Goal: Task Accomplishment & Management: Manage account settings

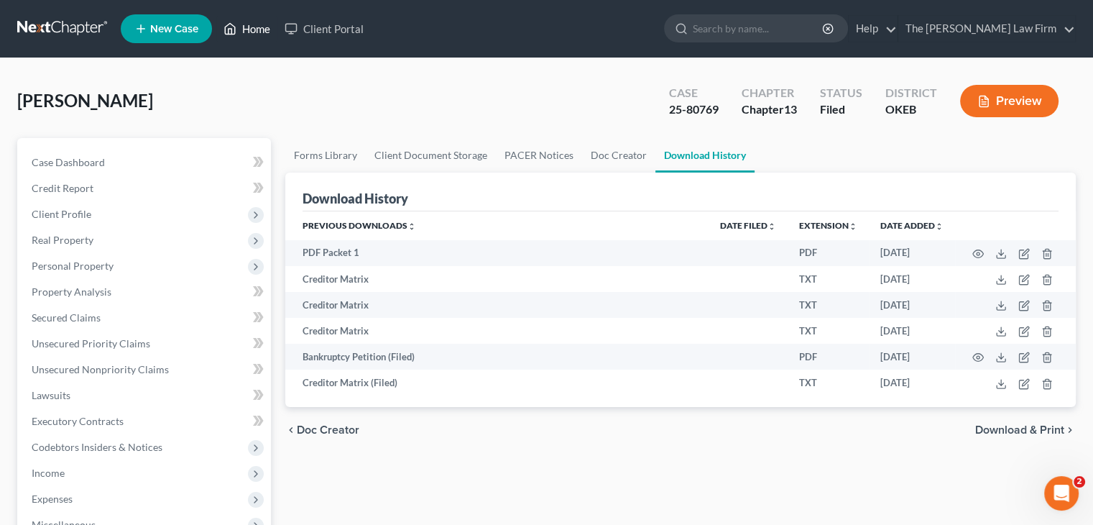
click at [246, 27] on link "Home" at bounding box center [246, 29] width 61 height 26
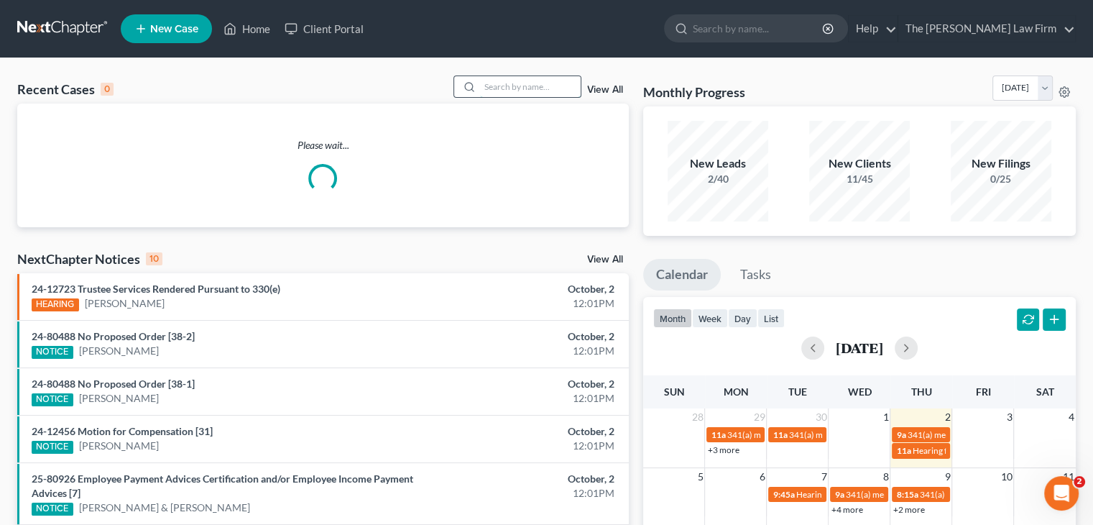
click at [510, 94] on input "search" at bounding box center [530, 86] width 101 height 21
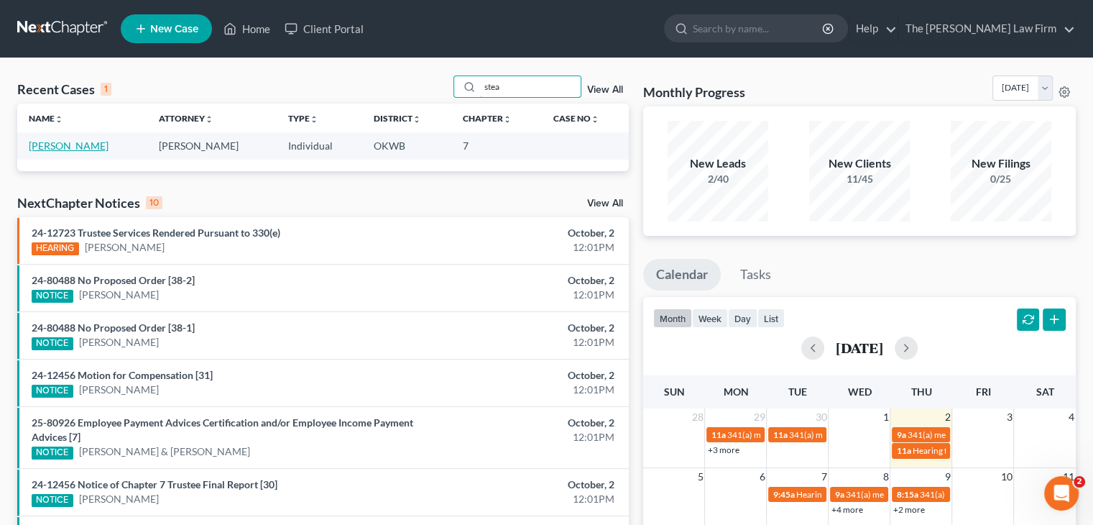
type input "stea"
click at [81, 144] on link "[PERSON_NAME]" at bounding box center [69, 145] width 80 height 12
select select "1"
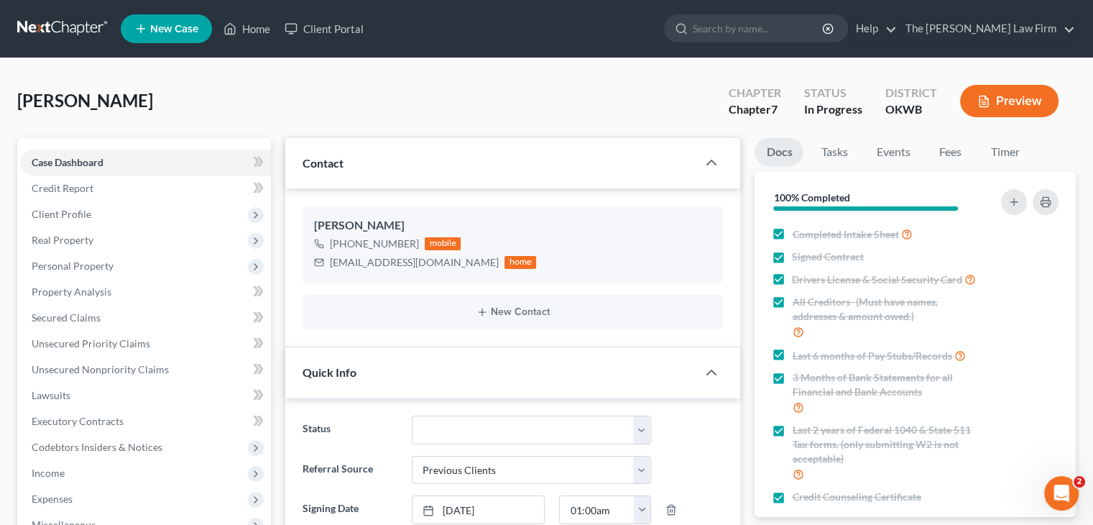
scroll to position [1199, 0]
click at [40, 471] on span "Income" at bounding box center [48, 472] width 33 height 12
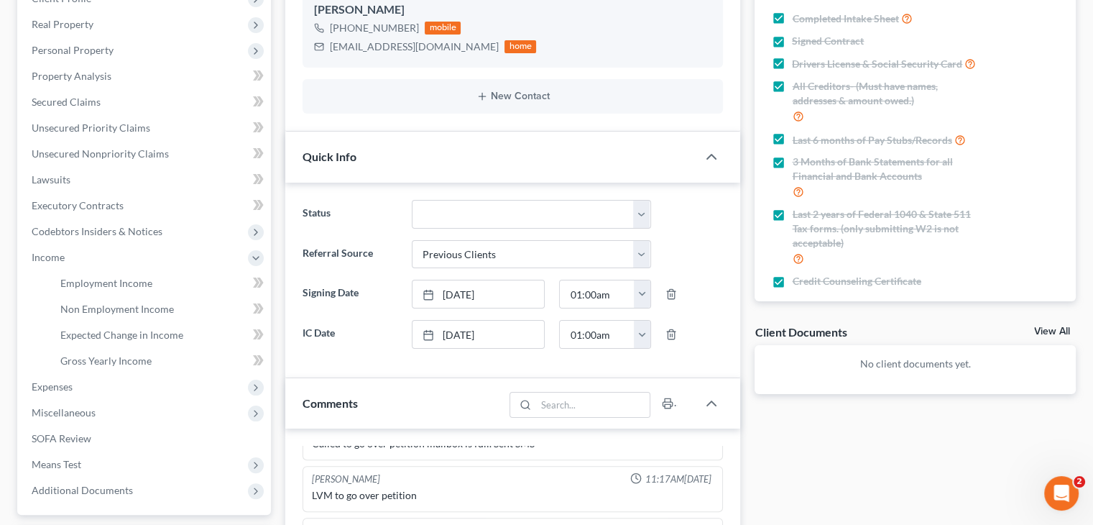
scroll to position [247, 0]
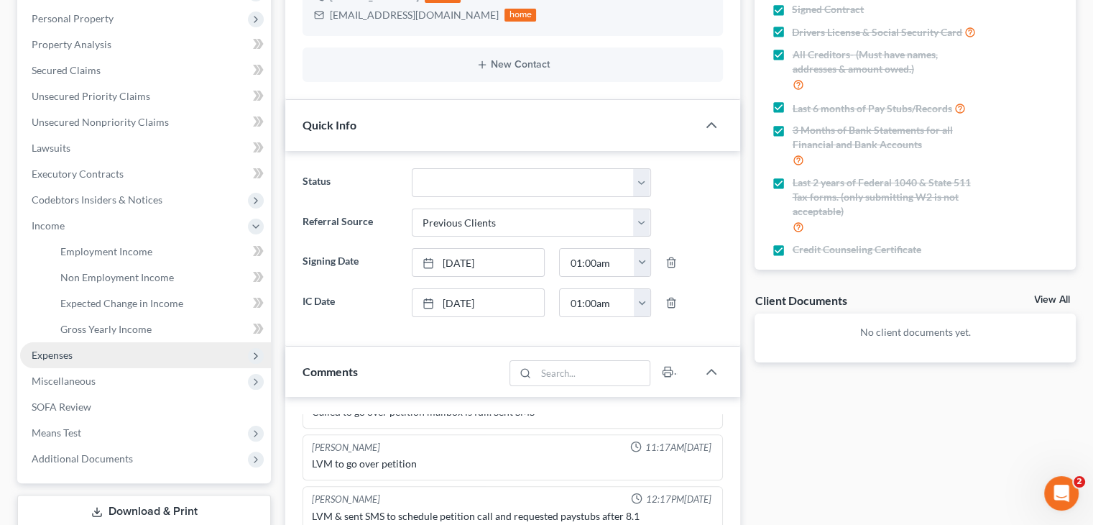
click at [111, 348] on span "Expenses" at bounding box center [145, 355] width 251 height 26
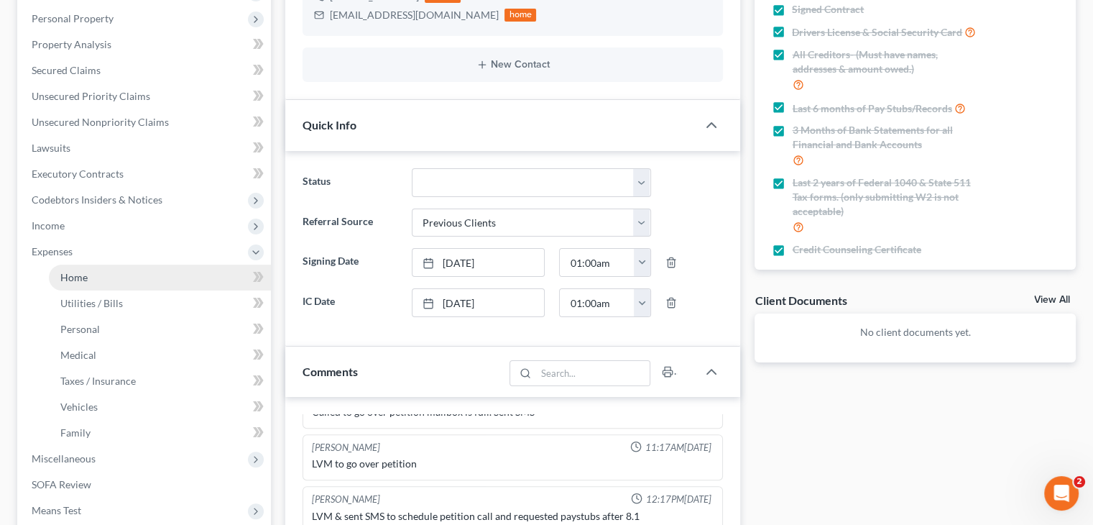
click at [109, 274] on link "Home" at bounding box center [160, 278] width 222 height 26
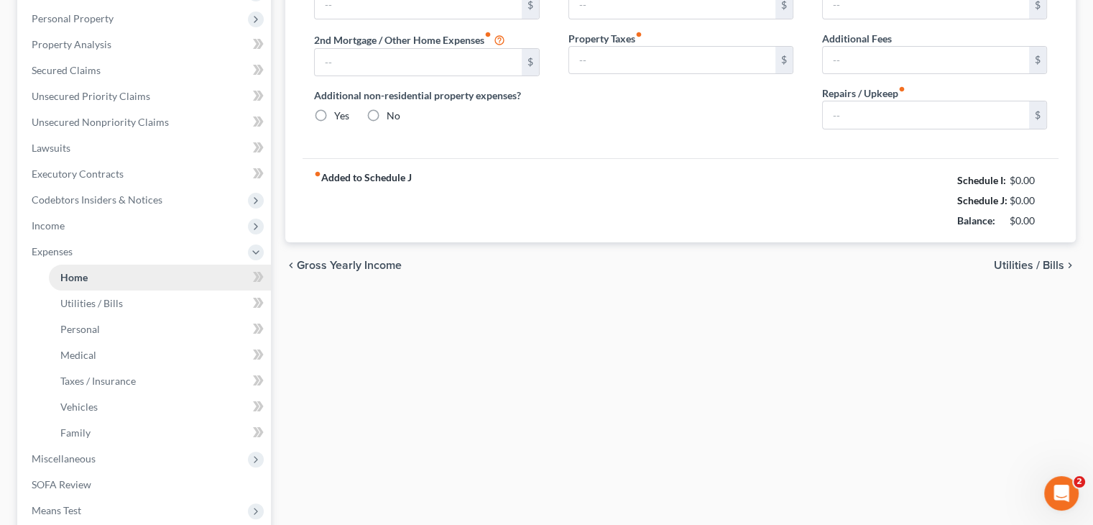
type input "912.00"
type input "0.00"
radio input "true"
type input "0.00"
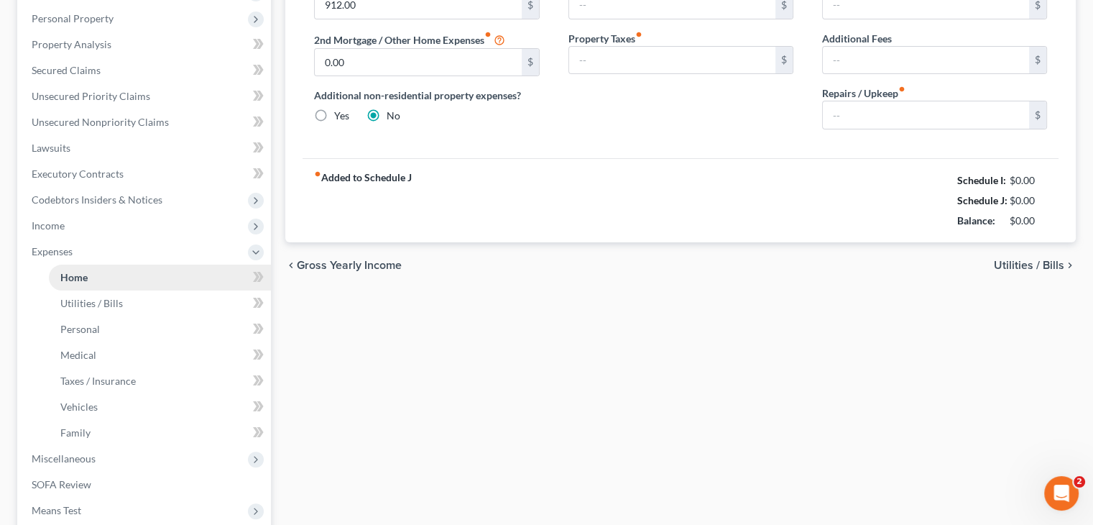
type input "0.00"
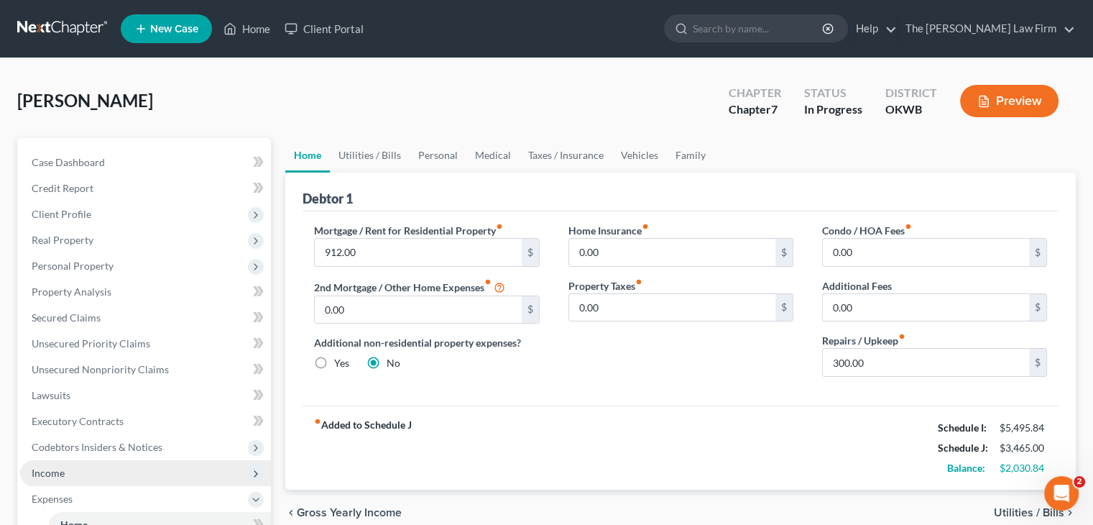
click at [76, 469] on span "Income" at bounding box center [145, 473] width 251 height 26
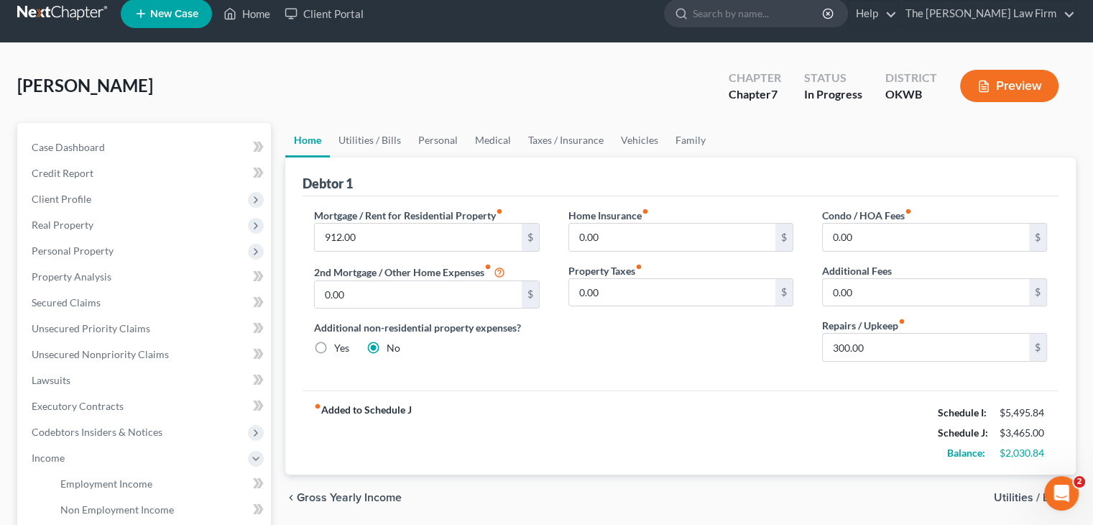
scroll to position [23, 0]
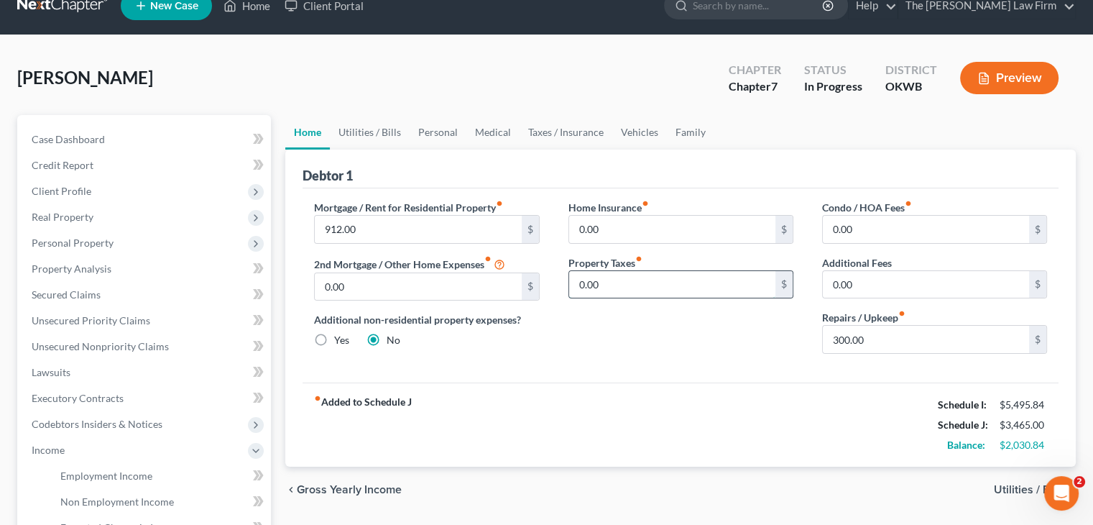
click at [635, 277] on input "0.00" at bounding box center [672, 284] width 206 height 27
click at [865, 334] on input "300.00" at bounding box center [926, 339] width 206 height 27
click at [456, 282] on input "0.00" at bounding box center [418, 286] width 206 height 27
click at [837, 340] on input "500.00" at bounding box center [926, 339] width 206 height 27
type input "700."
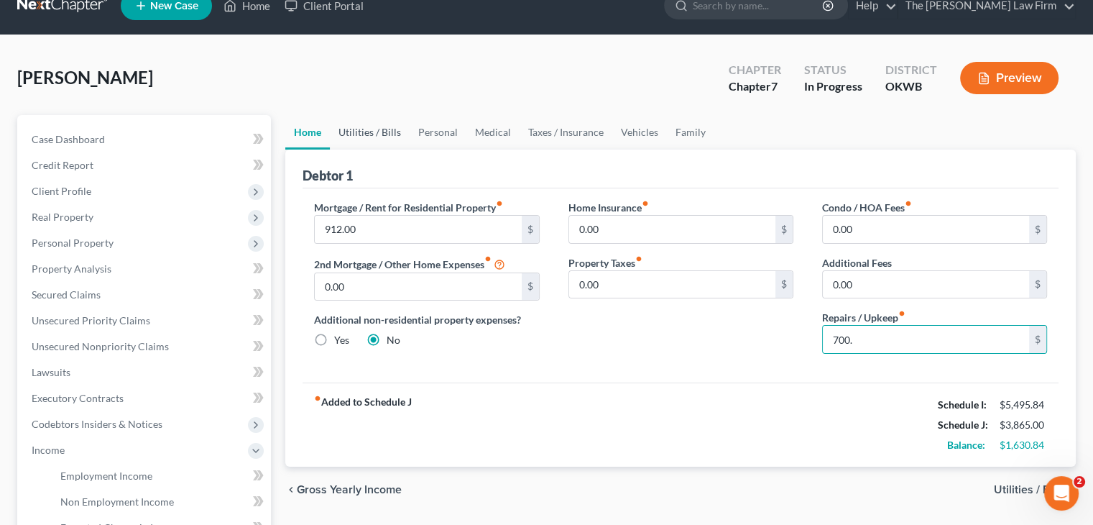
click at [356, 130] on link "Utilities / Bills" at bounding box center [370, 132] width 80 height 35
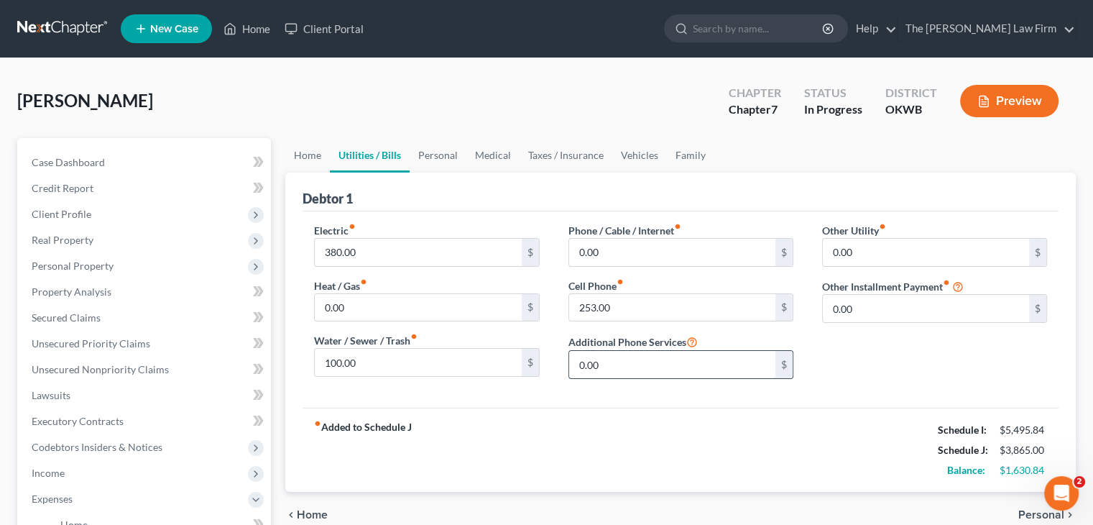
click at [635, 364] on input "0.00" at bounding box center [672, 364] width 206 height 27
type input "100"
click at [679, 304] on input "253.00" at bounding box center [672, 307] width 206 height 27
click at [438, 152] on link "Personal" at bounding box center [438, 155] width 57 height 35
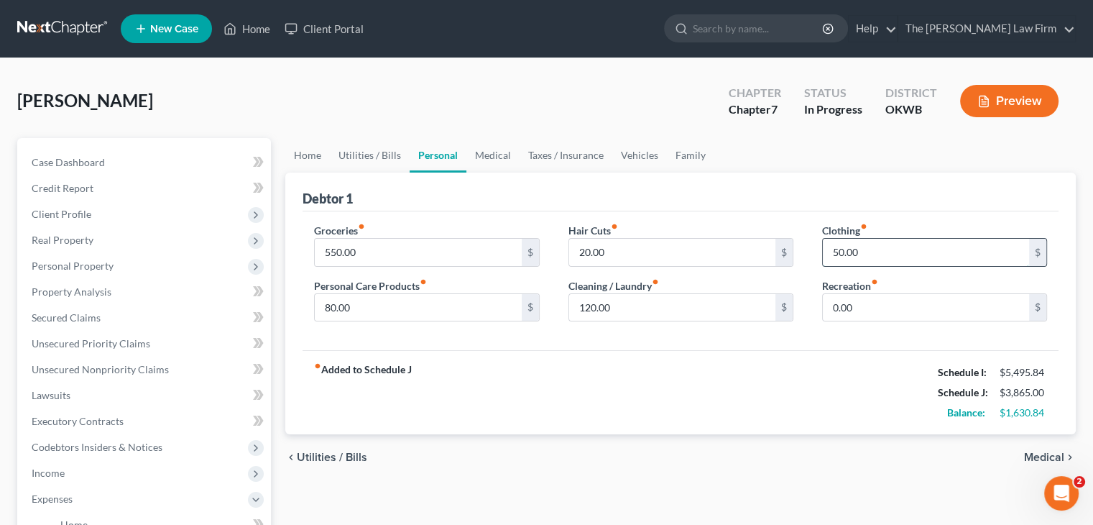
click at [886, 257] on input "50.00" at bounding box center [926, 252] width 206 height 27
type input "2"
type input "150.00"
click at [660, 252] on input "20.00" at bounding box center [672, 252] width 206 height 27
type input "75"
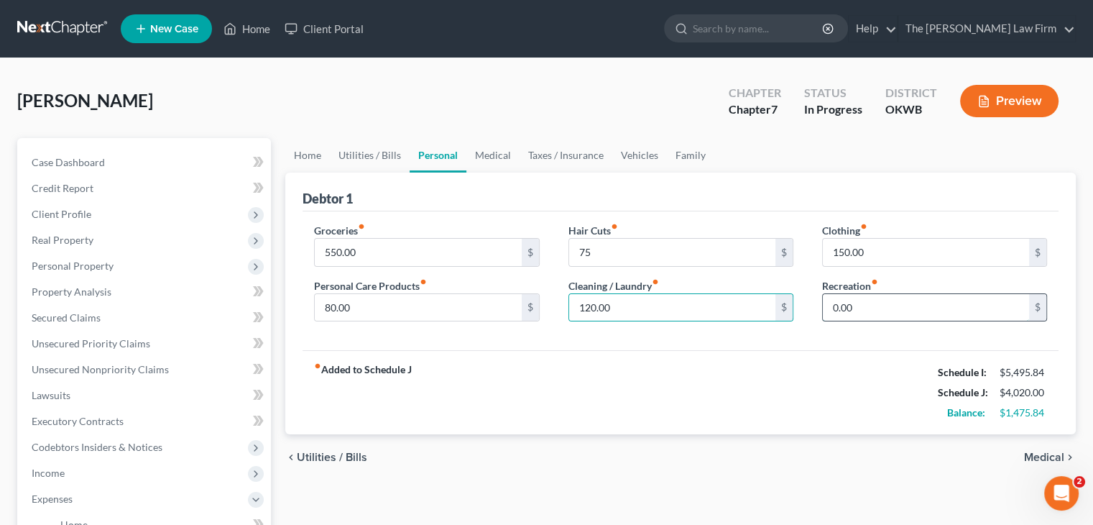
click at [865, 297] on input "0.00" at bounding box center [926, 307] width 206 height 27
type input "150"
click at [653, 249] on input "75" at bounding box center [672, 252] width 206 height 27
click at [500, 151] on link "Medical" at bounding box center [492, 155] width 53 height 35
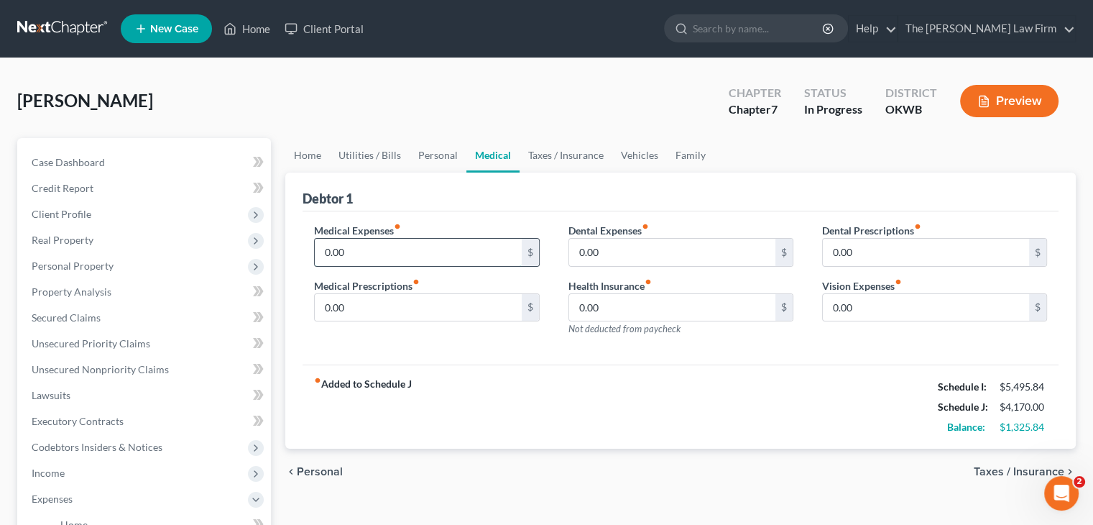
click at [389, 256] on input "0.00" at bounding box center [418, 252] width 206 height 27
type input "3"
type input "250"
click at [613, 258] on input "0.00" at bounding box center [672, 252] width 206 height 27
type input "100"
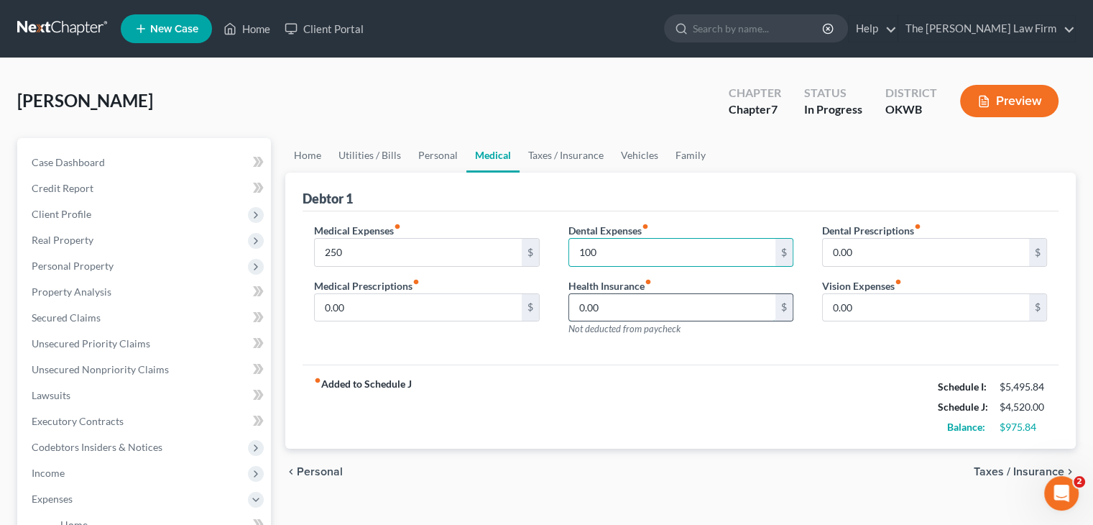
click at [627, 313] on input "0.00" at bounding box center [672, 307] width 206 height 27
click at [886, 305] on input "0.00" at bounding box center [926, 307] width 206 height 27
click at [415, 303] on input "0.00" at bounding box center [418, 307] width 206 height 27
type input "90"
click at [619, 303] on input "0.00" at bounding box center [672, 307] width 206 height 27
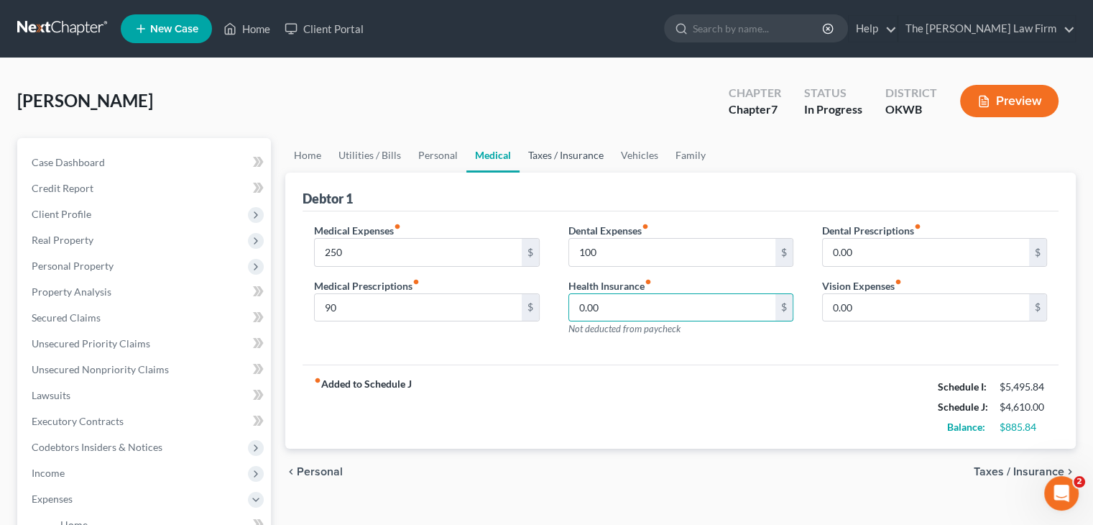
click at [555, 150] on link "Taxes / Insurance" at bounding box center [566, 155] width 93 height 35
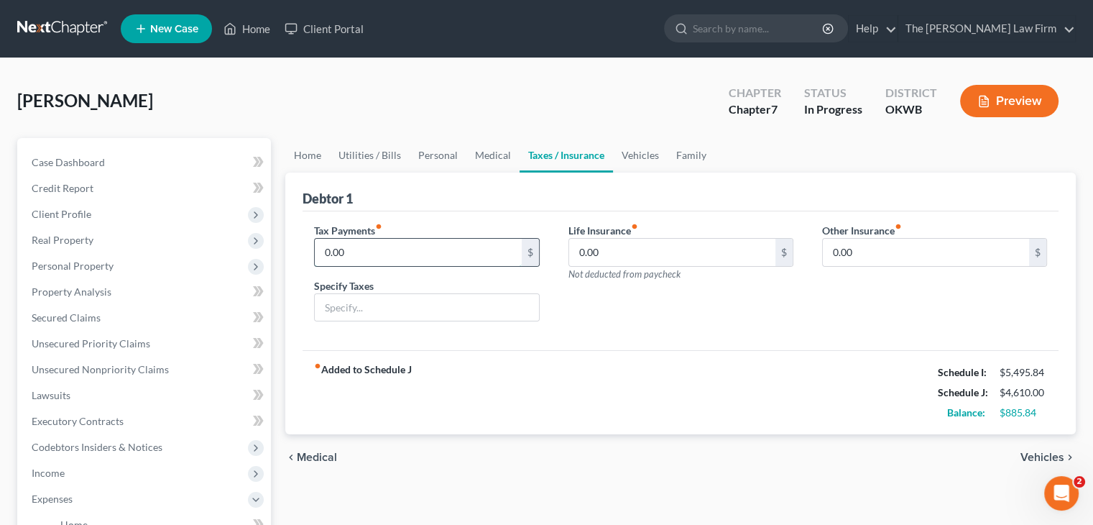
click at [461, 243] on input "0.00" at bounding box center [418, 252] width 206 height 27
type input "100"
type input "7"
click at [624, 268] on span "Not deducted from paycheck" at bounding box center [625, 274] width 112 height 12
click at [625, 261] on input "0.00" at bounding box center [672, 252] width 206 height 27
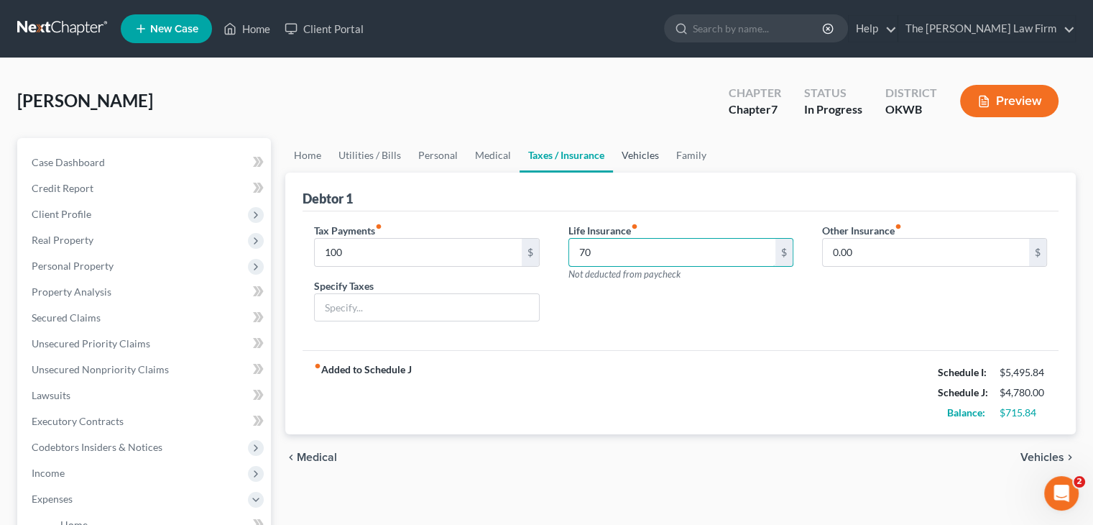
type input "70"
click at [644, 155] on link "Vehicles" at bounding box center [640, 155] width 55 height 35
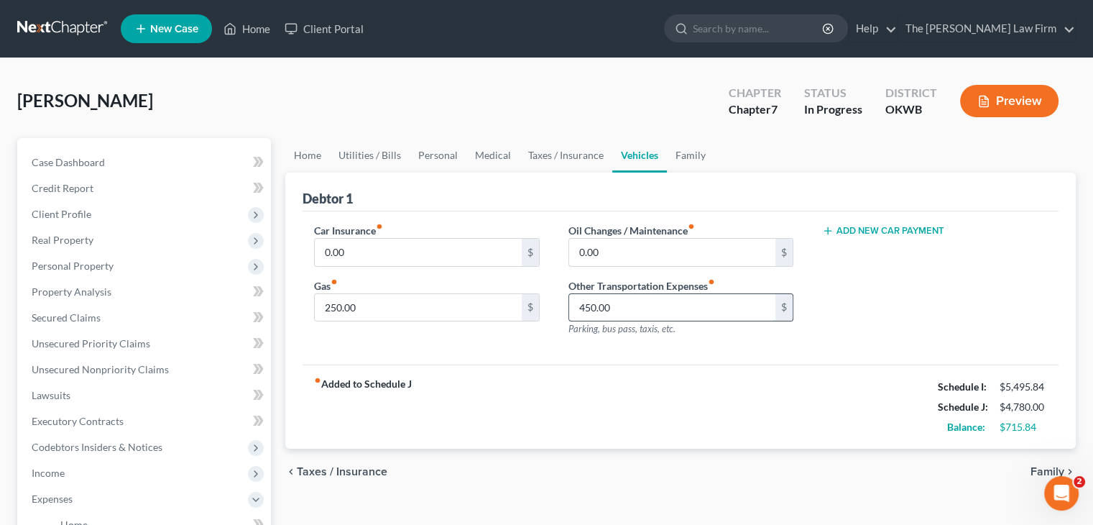
click at [635, 305] on input "450.00" at bounding box center [672, 307] width 206 height 27
click at [443, 260] on input "0.00" at bounding box center [418, 252] width 206 height 27
click at [895, 226] on button "Add New Car Payment" at bounding box center [883, 231] width 122 height 12
click at [909, 254] on input "text" at bounding box center [916, 252] width 186 height 27
type input "700"
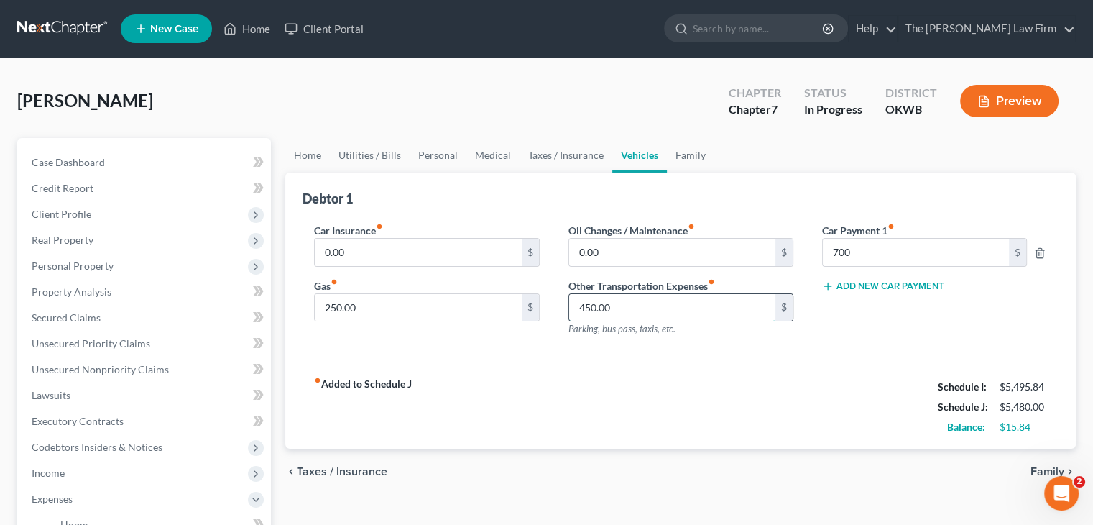
click at [630, 308] on input "450.00" at bounding box center [672, 307] width 206 height 27
click at [385, 249] on input "0.00" at bounding box center [418, 252] width 206 height 27
type input "200"
click at [368, 311] on input "250.00" at bounding box center [418, 307] width 206 height 27
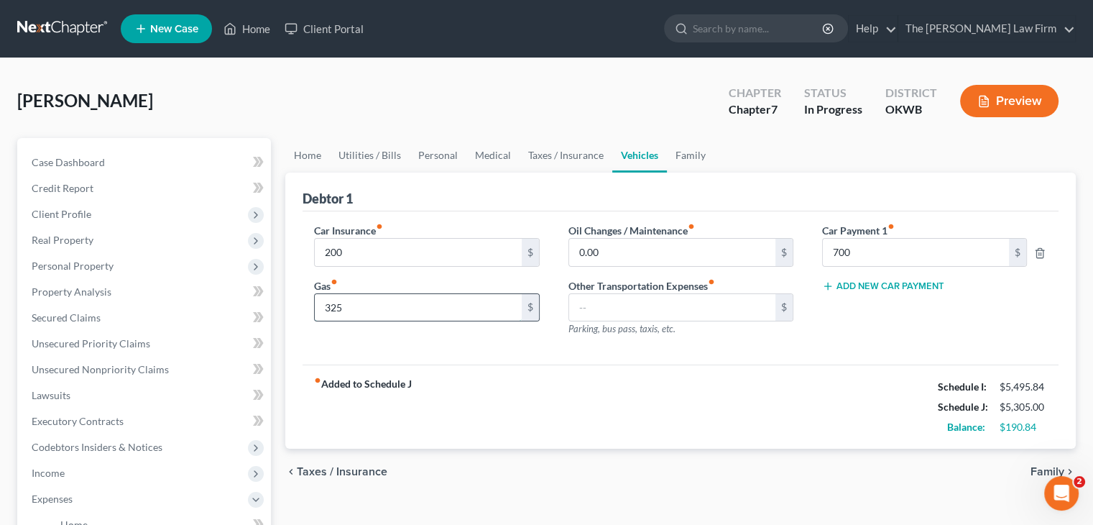
type input "325"
type input "150"
click at [615, 308] on input "text" at bounding box center [672, 307] width 206 height 27
click at [687, 150] on link "Family" at bounding box center [690, 155] width 47 height 35
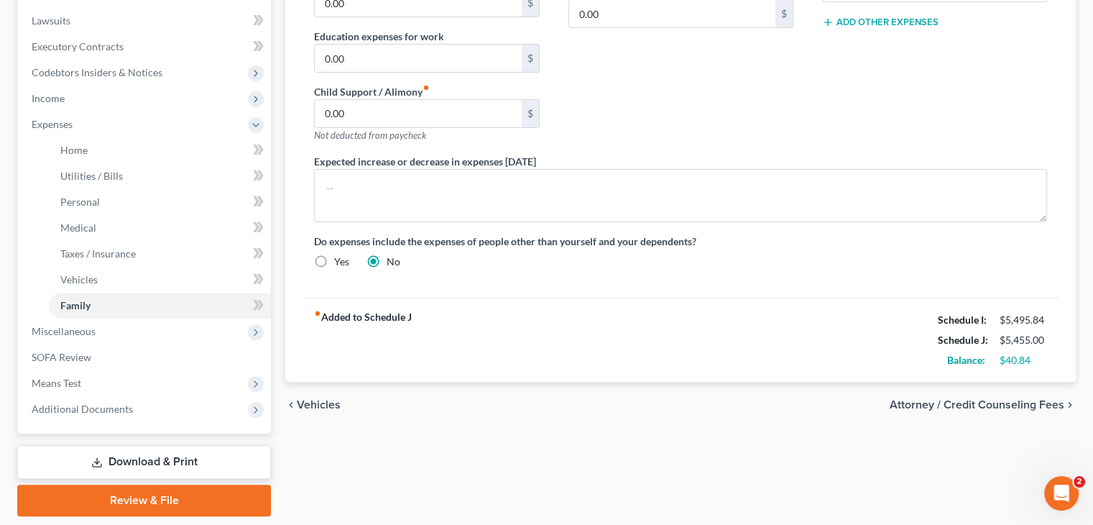
scroll to position [374, 0]
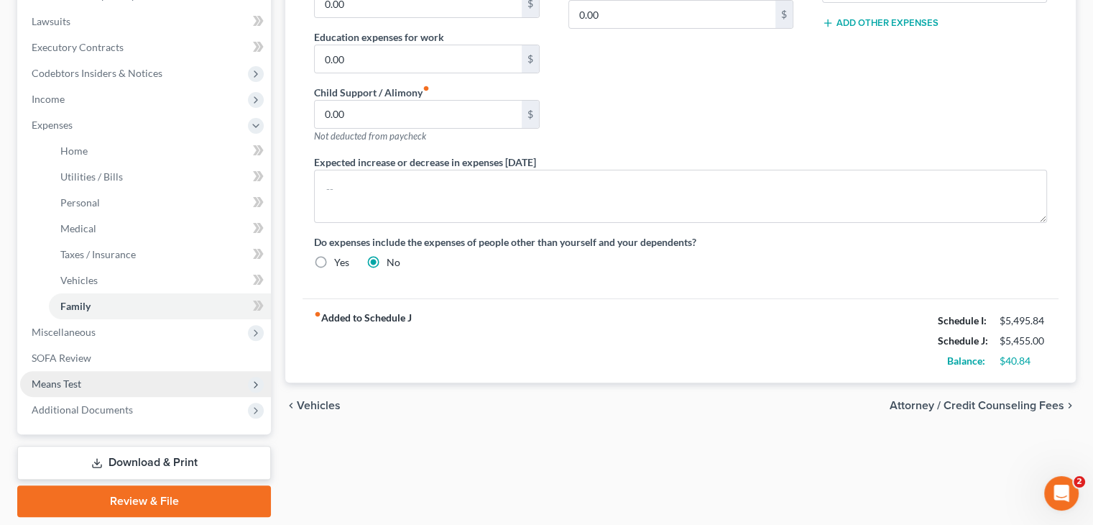
click at [80, 381] on span "Means Test" at bounding box center [57, 383] width 50 height 12
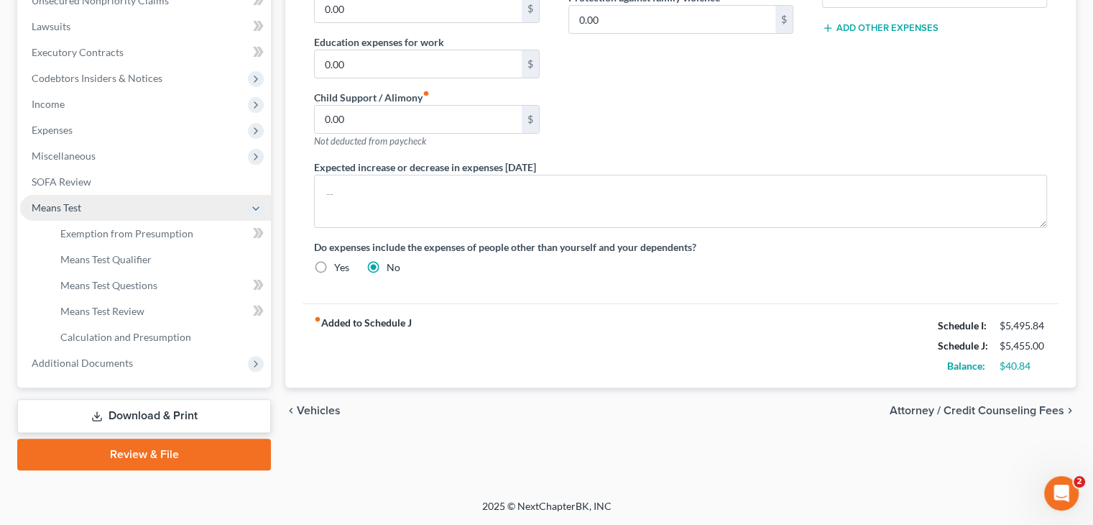
scroll to position [368, 0]
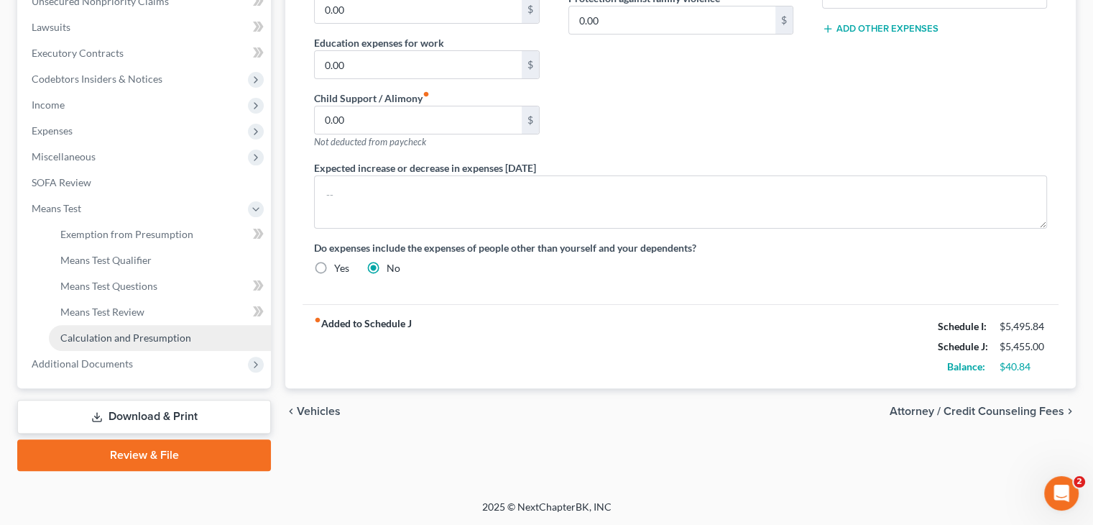
click at [99, 331] on span "Calculation and Presumption" at bounding box center [125, 337] width 131 height 12
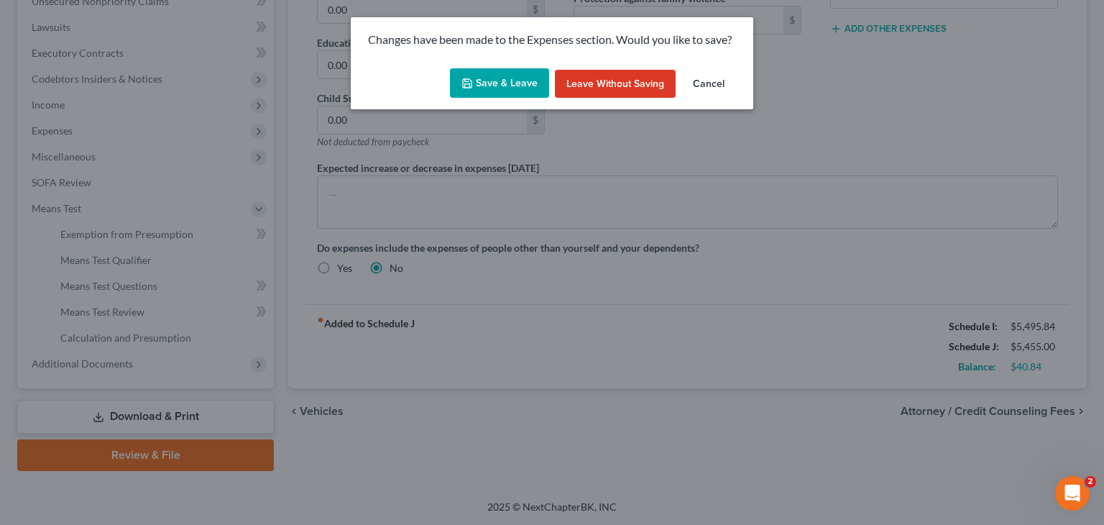
click at [507, 80] on button "Save & Leave" at bounding box center [499, 83] width 99 height 30
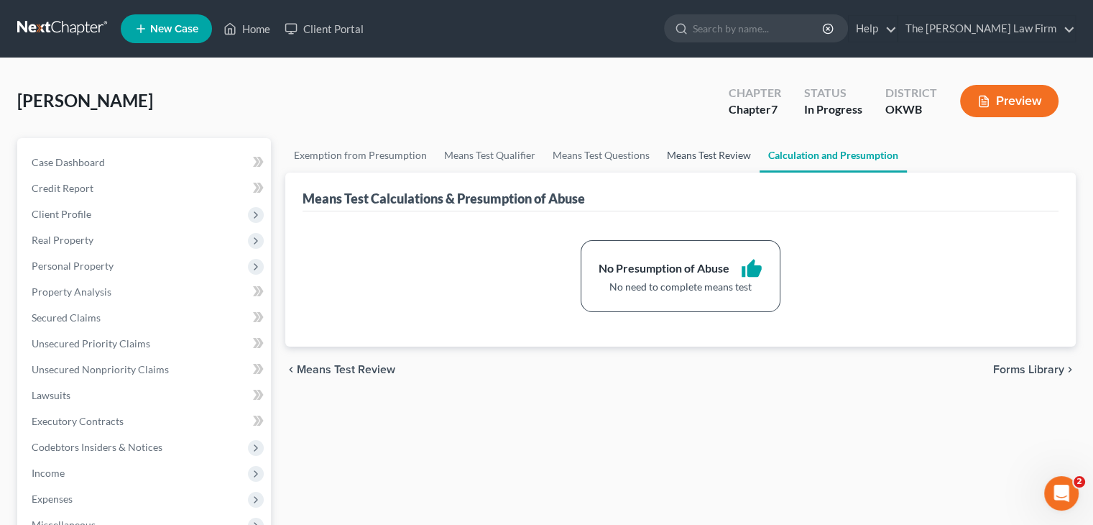
click at [710, 156] on link "Means Test Review" at bounding box center [708, 155] width 101 height 35
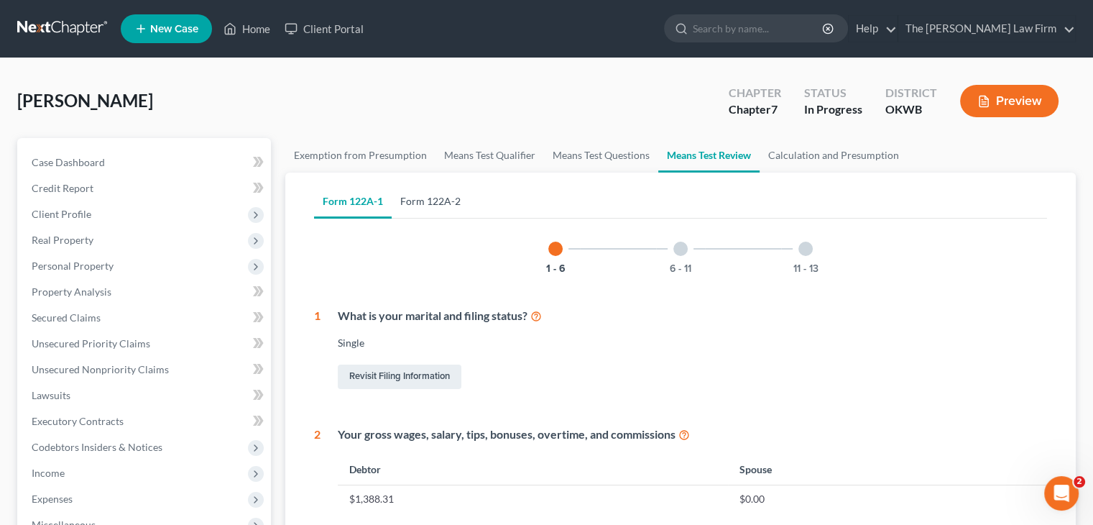
click at [423, 191] on link "Form 122A-2" at bounding box center [431, 201] width 78 height 35
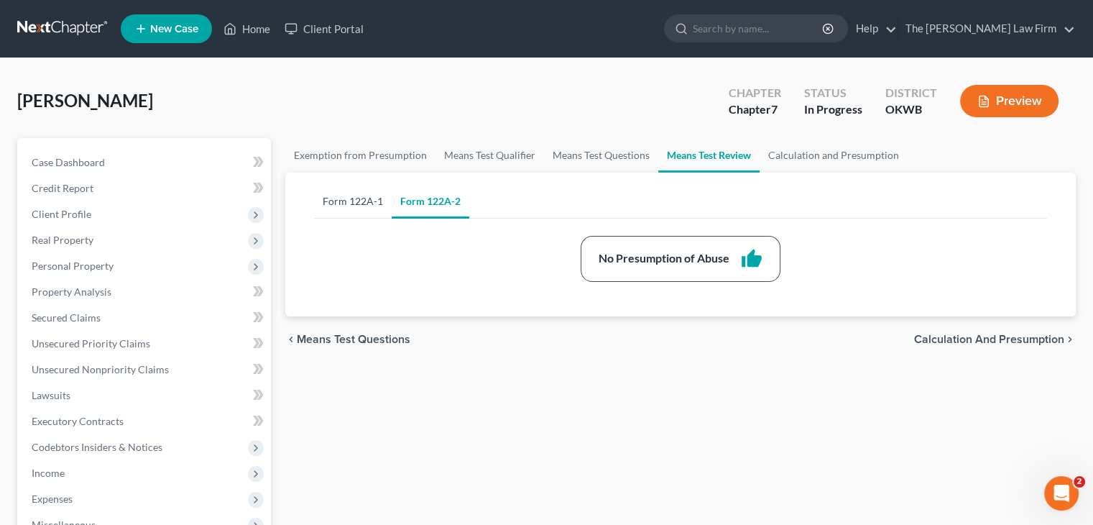
click at [362, 200] on link "Form 122A-1" at bounding box center [353, 201] width 78 height 35
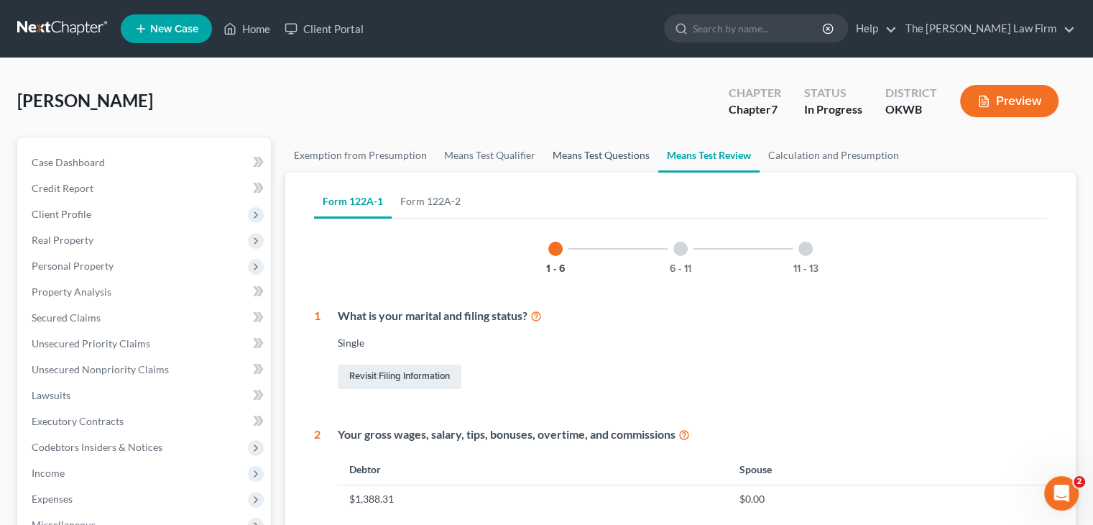
click at [602, 149] on link "Means Test Questions" at bounding box center [601, 155] width 114 height 35
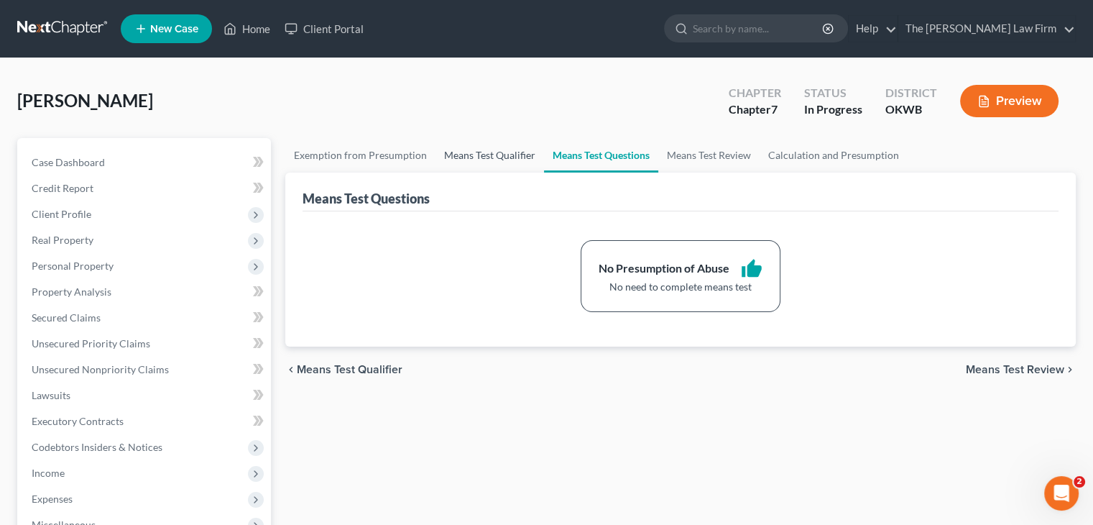
click at [492, 152] on link "Means Test Qualifier" at bounding box center [490, 155] width 109 height 35
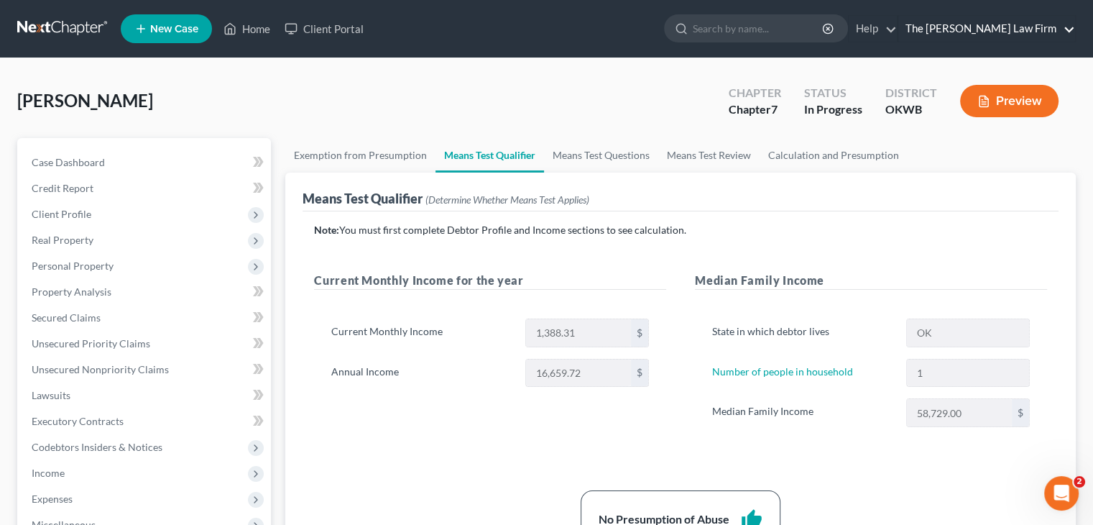
click at [995, 24] on link "The [PERSON_NAME] Law Firm" at bounding box center [986, 29] width 177 height 26
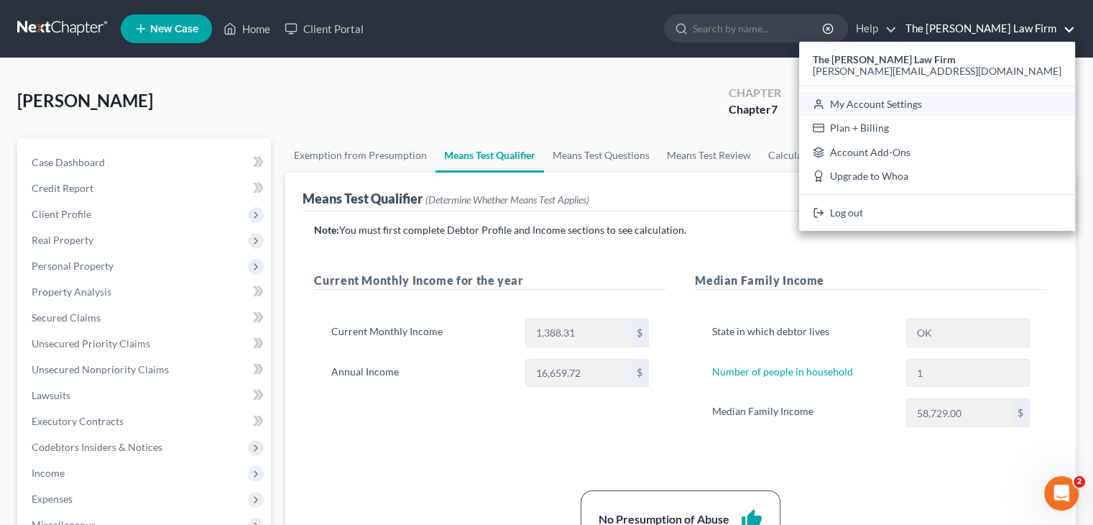
click at [981, 104] on link "My Account Settings" at bounding box center [937, 104] width 276 height 24
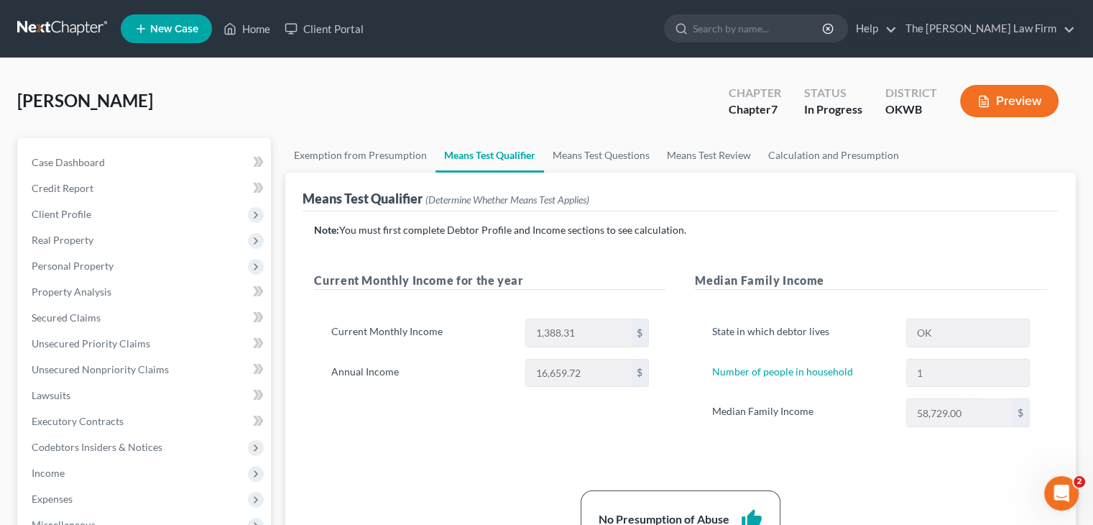
select select "23"
select select "37"
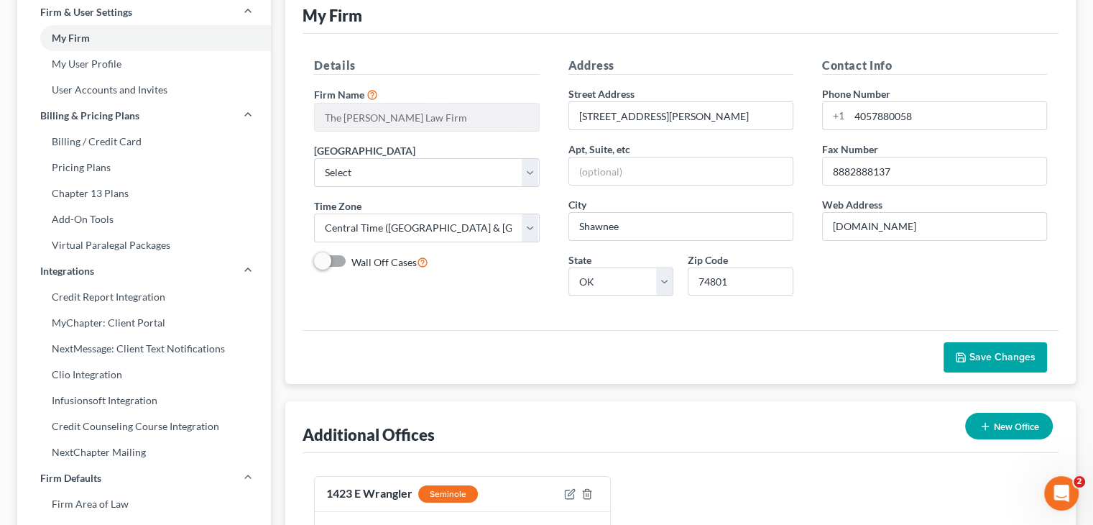
scroll to position [86, 0]
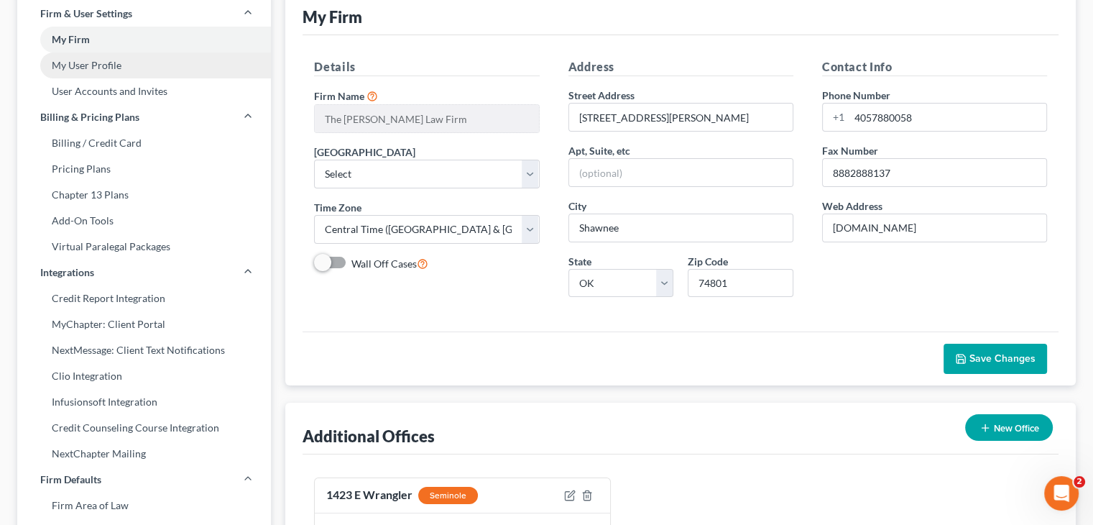
click at [89, 60] on link "My User Profile" at bounding box center [144, 65] width 254 height 26
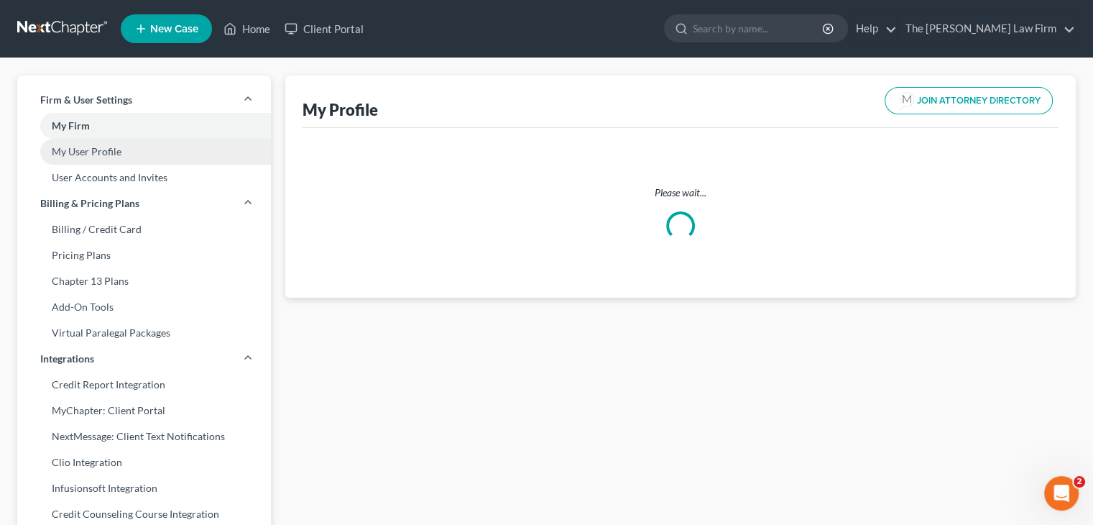
select select "37"
select select "64"
select select "attorney"
select select "0"
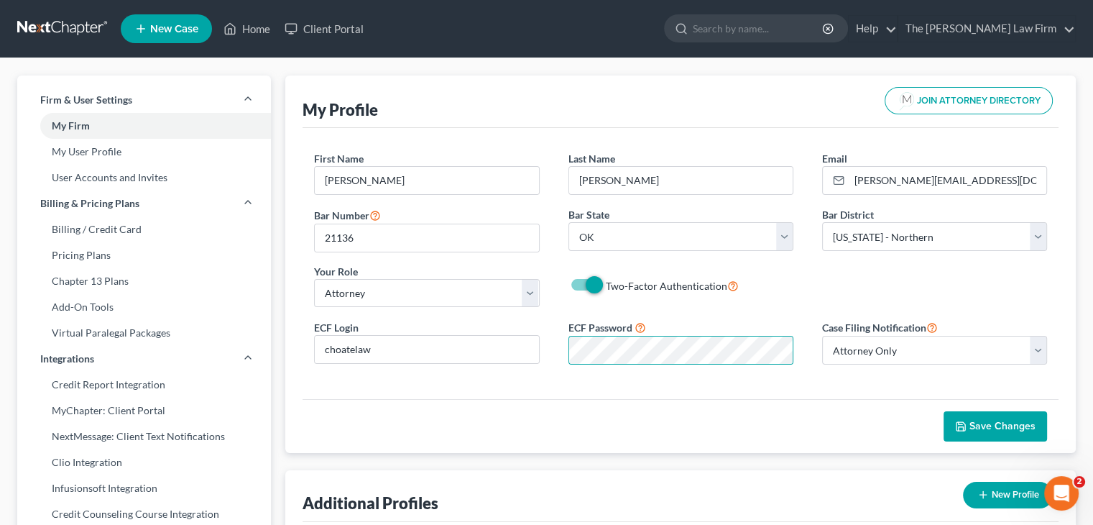
click at [995, 429] on span "Save Changes" at bounding box center [1003, 426] width 66 height 12
click at [73, 27] on link at bounding box center [63, 29] width 92 height 26
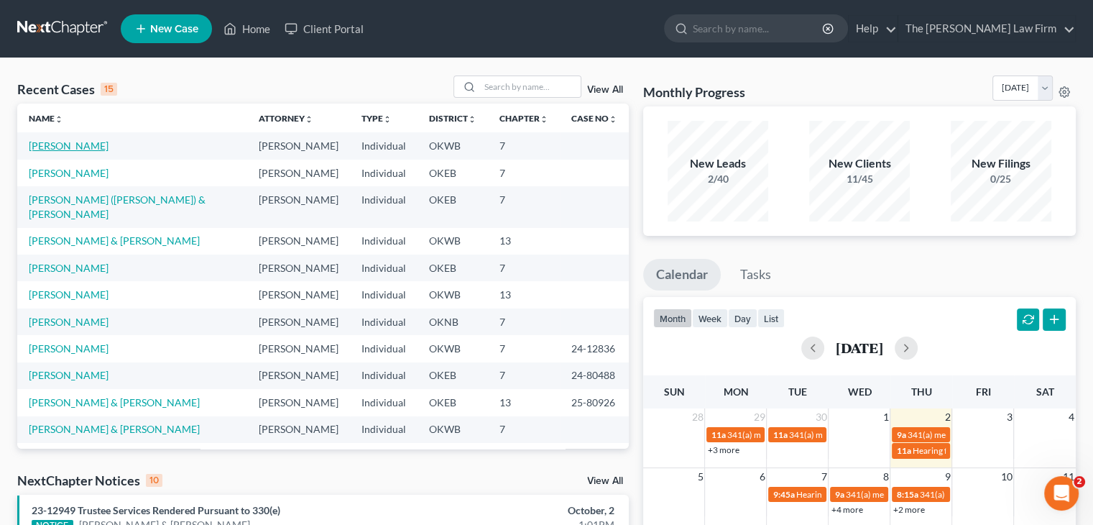
click at [60, 147] on link "[PERSON_NAME]" at bounding box center [69, 145] width 80 height 12
select select "4"
select select "1"
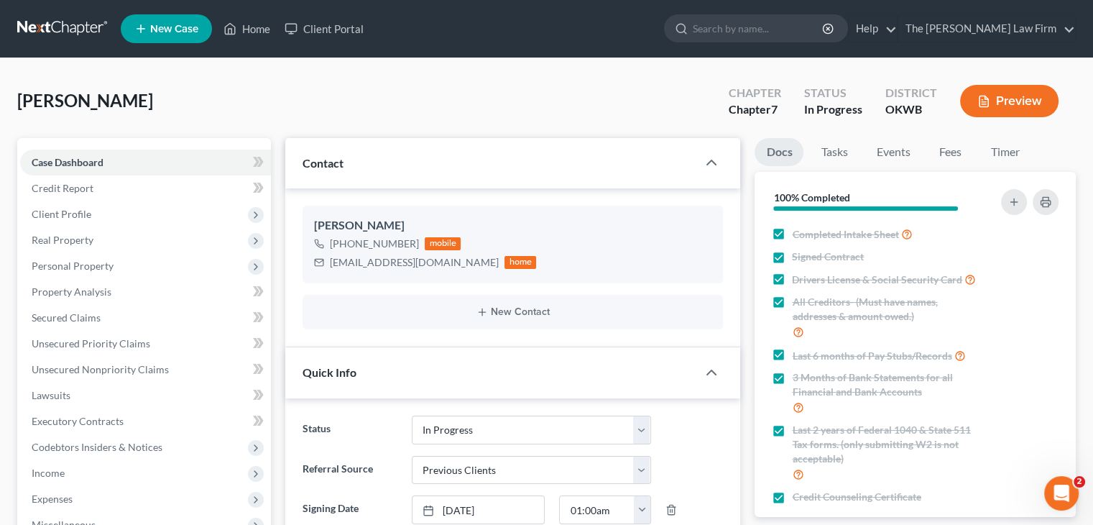
scroll to position [1199, 0]
